Goal: Connect with others: Connect with others

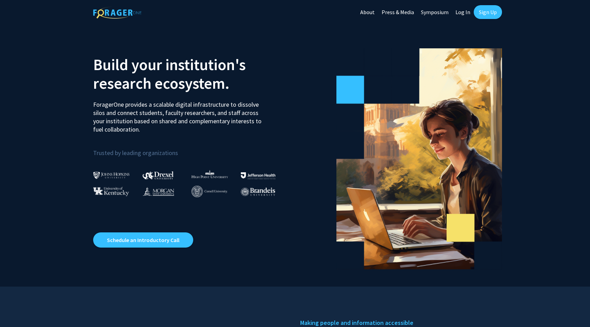
click at [466, 12] on link "Log In" at bounding box center [463, 12] width 22 height 24
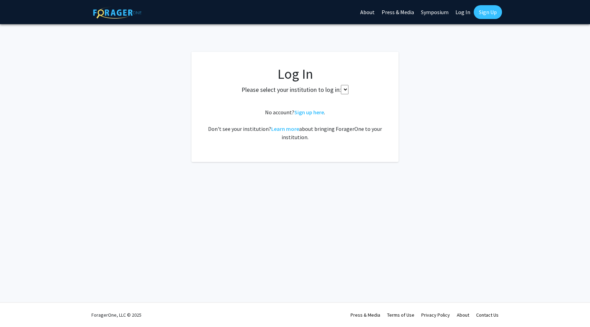
select select
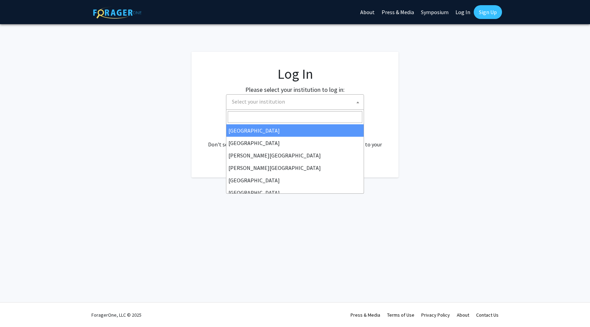
click at [307, 97] on span "Select your institution" at bounding box center [296, 102] width 135 height 14
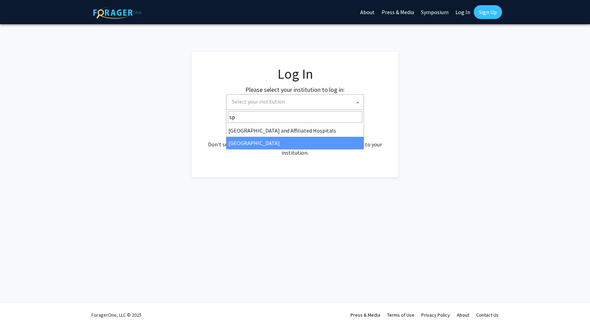
type input "sp"
select select "4"
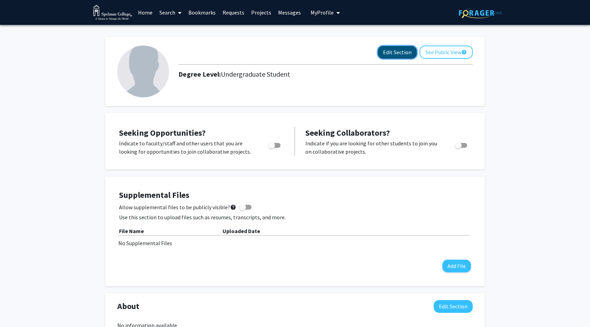
click at [395, 53] on button "Edit Section" at bounding box center [397, 52] width 39 height 13
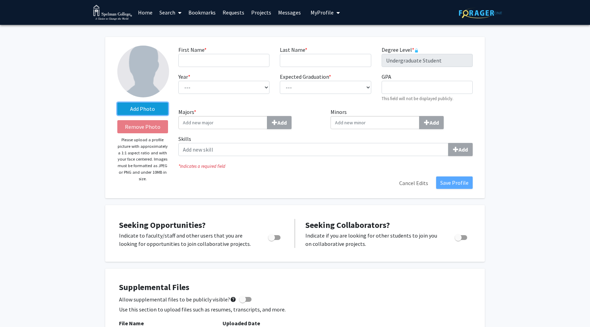
click at [148, 109] on label "Add Photo" at bounding box center [142, 108] width 51 height 12
click at [0, 0] on input "Add Photo" at bounding box center [0, 0] width 0 height 0
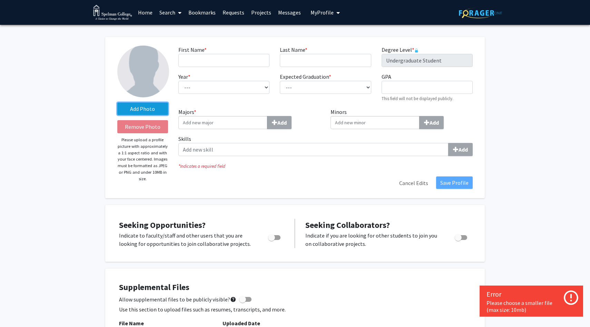
click at [138, 110] on label "Add Photo" at bounding box center [142, 108] width 51 height 12
click at [0, 0] on input "Add Photo" at bounding box center [0, 0] width 0 height 0
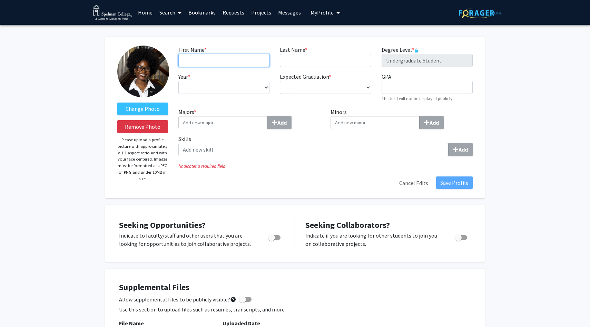
click at [218, 64] on input "First Name * required" at bounding box center [223, 60] width 91 height 13
type input "Kennedi"
click at [295, 64] on input "Last Name * required" at bounding box center [325, 60] width 91 height 13
type input "Munson"
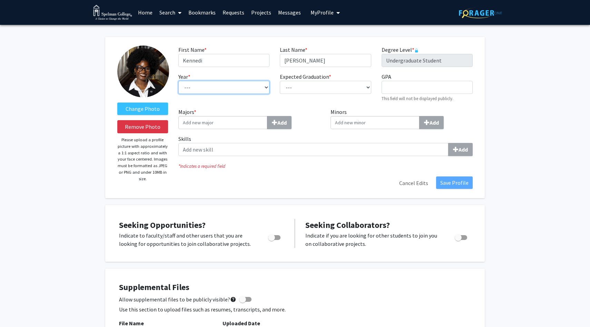
click at [217, 86] on select "--- First-year Sophomore Junior Senior Postbaccalaureate Certificate" at bounding box center [223, 87] width 91 height 13
select select "junior"
click at [178, 81] on select "--- First-year Sophomore Junior Senior Postbaccalaureate Certificate" at bounding box center [223, 87] width 91 height 13
click at [309, 88] on select "--- 2018 2019 2020 2021 2022 2023 2024 2025 2026 2027 2028 2029 2030 2031" at bounding box center [325, 87] width 91 height 13
select select "2027"
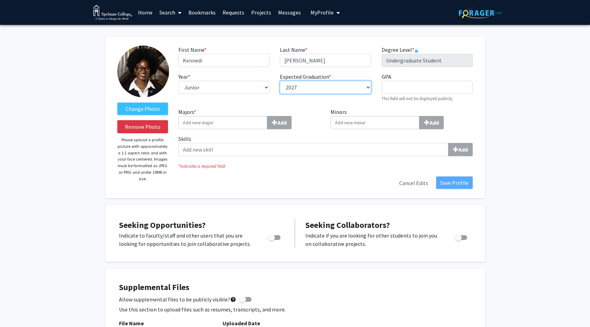
click at [280, 81] on select "--- 2018 2019 2020 2021 2022 2023 2024 2025 2026 2027 2028 2029 2030 2031" at bounding box center [325, 87] width 91 height 13
click at [217, 126] on input "Majors * Add" at bounding box center [222, 122] width 89 height 13
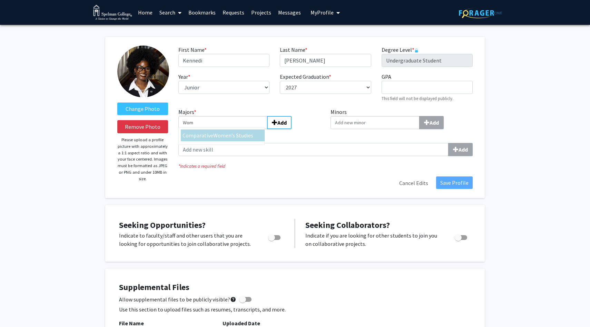
type input "Wom"
click at [230, 140] on div "Comparative Wom en’s Studies" at bounding box center [223, 135] width 84 height 12
click at [230, 129] on input "Wom" at bounding box center [222, 122] width 89 height 13
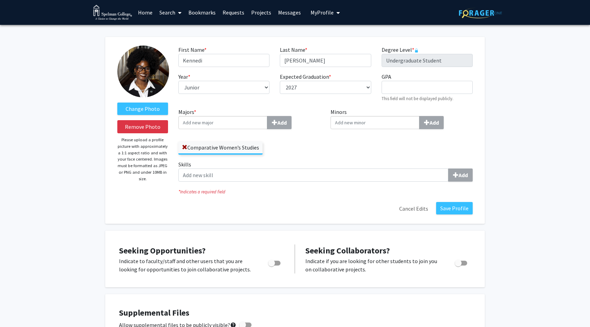
click at [359, 126] on input "Minors Add" at bounding box center [375, 122] width 89 height 13
type input "soc"
click at [368, 138] on div "Soc iology" at bounding box center [375, 135] width 80 height 8
click at [368, 129] on input "soc" at bounding box center [375, 122] width 89 height 13
click at [458, 210] on button "Save Profile" at bounding box center [454, 208] width 37 height 12
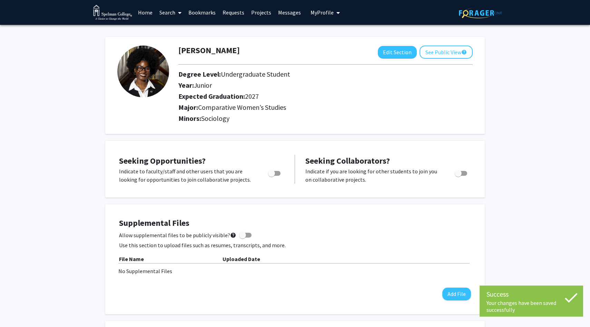
click at [273, 173] on span "Toggle" at bounding box center [271, 173] width 7 height 7
click at [272, 176] on input "Are you actively seeking opportunities?" at bounding box center [271, 176] width 0 height 0
checkbox input "true"
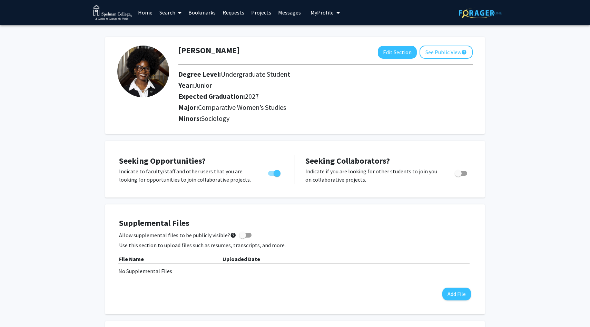
click at [148, 14] on link "Home" at bounding box center [145, 12] width 21 height 24
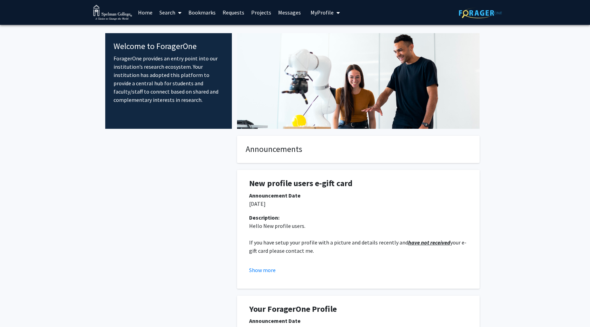
click at [173, 14] on link "Search" at bounding box center [170, 12] width 29 height 24
click at [186, 31] on span "Faculty/Staff" at bounding box center [181, 32] width 51 height 14
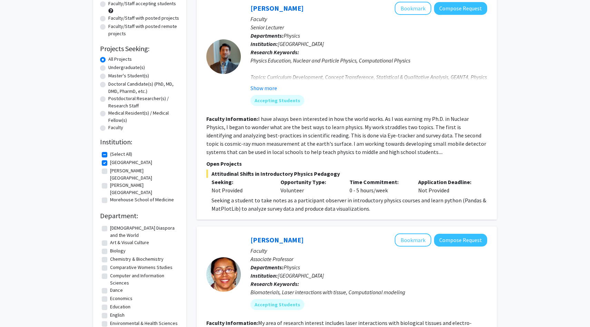
scroll to position [76, 0]
click at [110, 154] on label "(Select All)" at bounding box center [121, 153] width 22 height 7
click at [110, 154] on input "(Select All)" at bounding box center [112, 152] width 4 height 4
checkbox input "false"
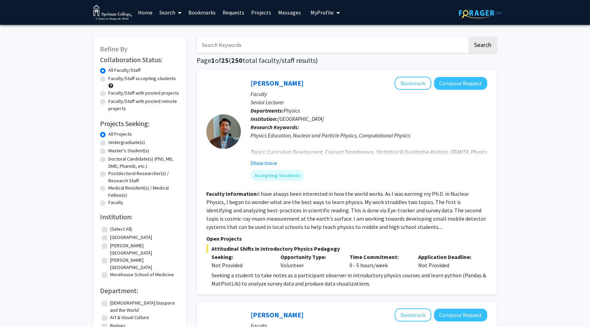
click at [110, 229] on label "(Select All)" at bounding box center [121, 228] width 22 height 7
click at [110, 229] on input "(Select All)" at bounding box center [112, 227] width 4 height 4
checkbox input "true"
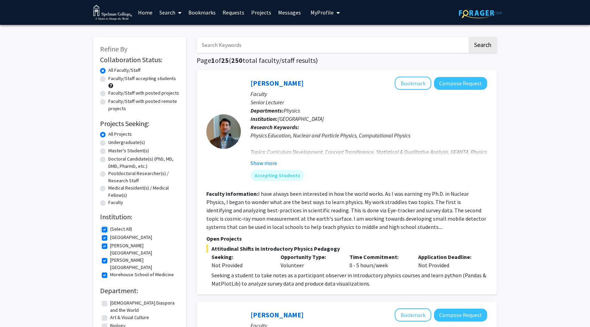
checkbox input "true"
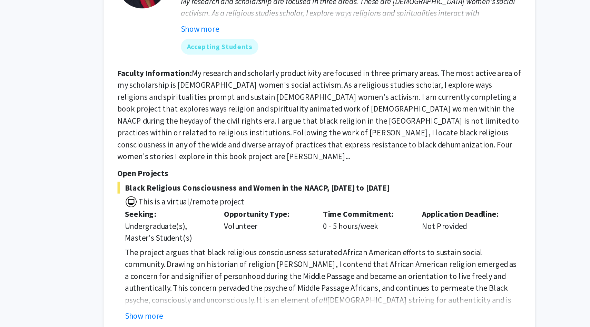
scroll to position [903, 0]
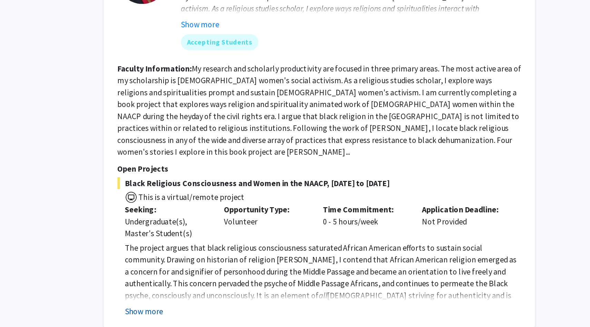
click at [227, 311] on button "Show more" at bounding box center [225, 315] width 27 height 8
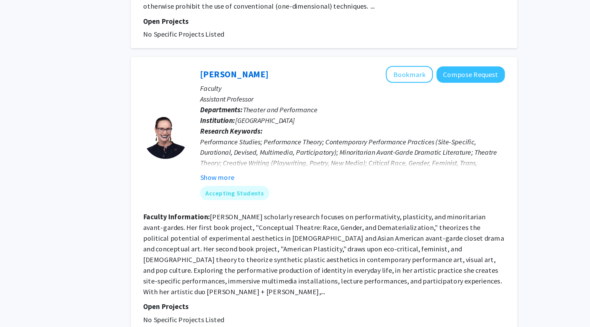
scroll to position [2225, 0]
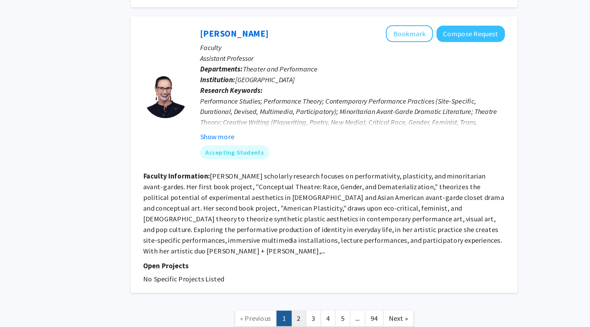
click at [328, 314] on link "2" at bounding box center [327, 320] width 12 height 12
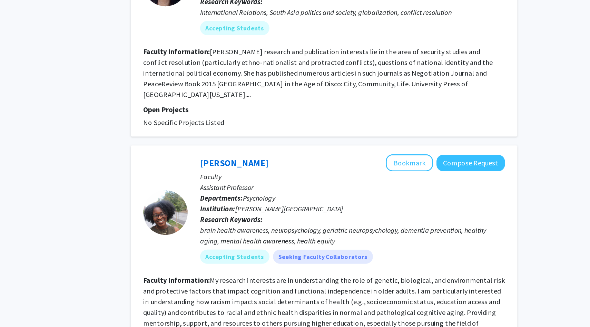
scroll to position [727, 0]
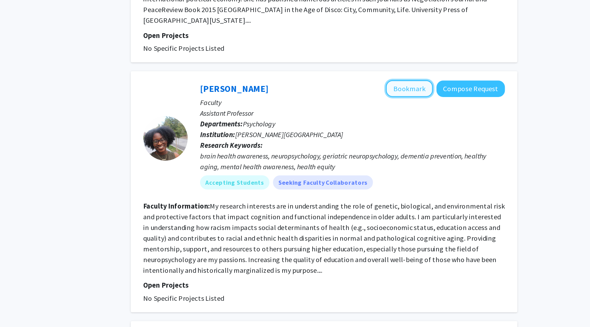
click at [417, 109] on button "Bookmark" at bounding box center [413, 115] width 37 height 13
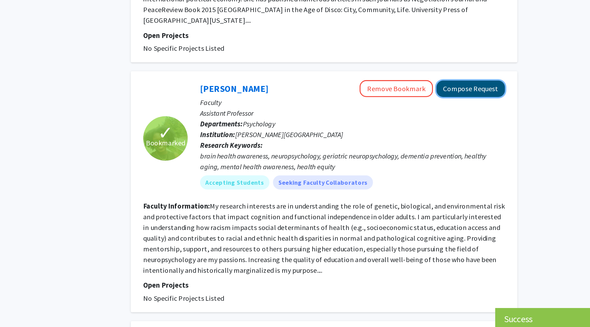
click at [464, 109] on button "Compose Request" at bounding box center [460, 115] width 53 height 13
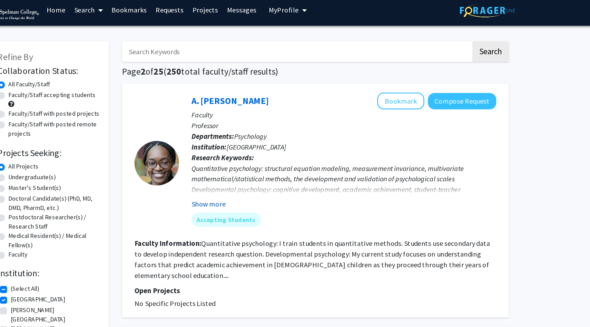
click at [267, 163] on button "Show more" at bounding box center [263, 163] width 27 height 8
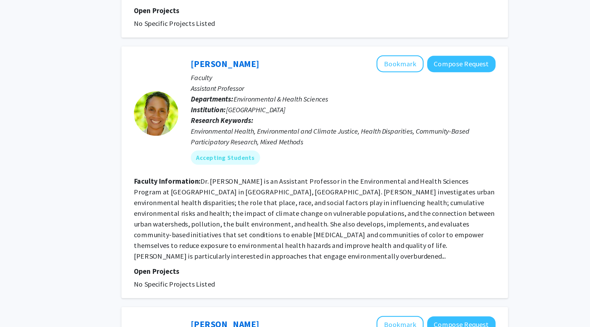
scroll to position [732, 0]
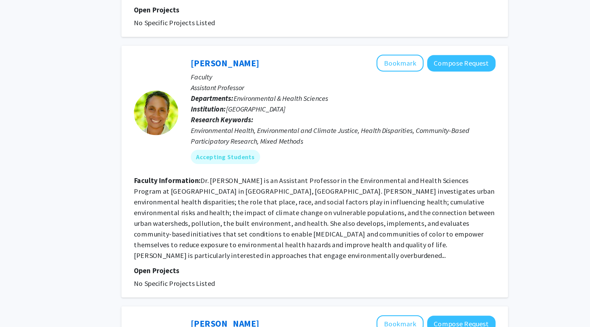
click at [441, 136] on p "Assistant Professor" at bounding box center [368, 140] width 237 height 8
click at [457, 115] on button "Compose Request" at bounding box center [460, 121] width 53 height 13
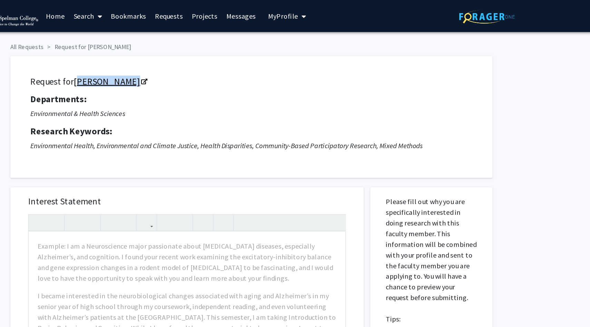
copy link "Na'Taki Osborne Jelks"
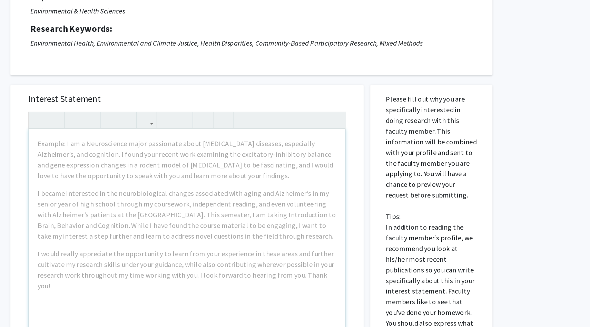
scroll to position [79, 0]
